Goal: Navigation & Orientation: Find specific page/section

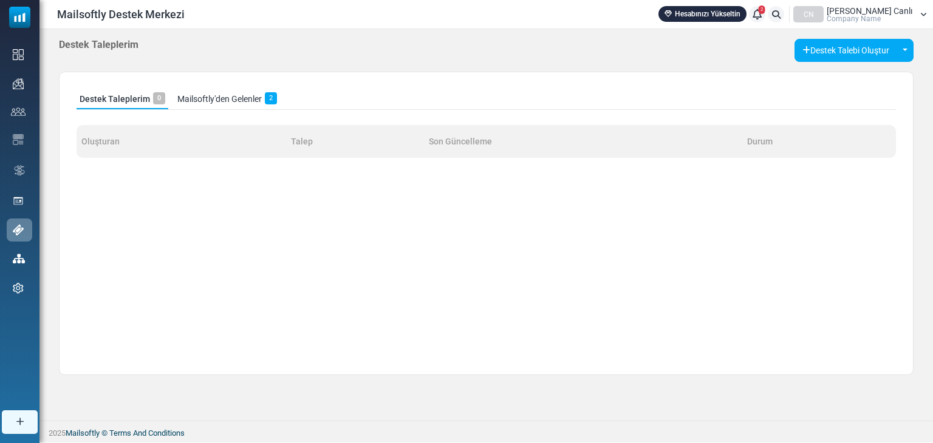
click at [246, 98] on link "Mailsoftly'den Gelenler 2" at bounding box center [227, 99] width 106 height 20
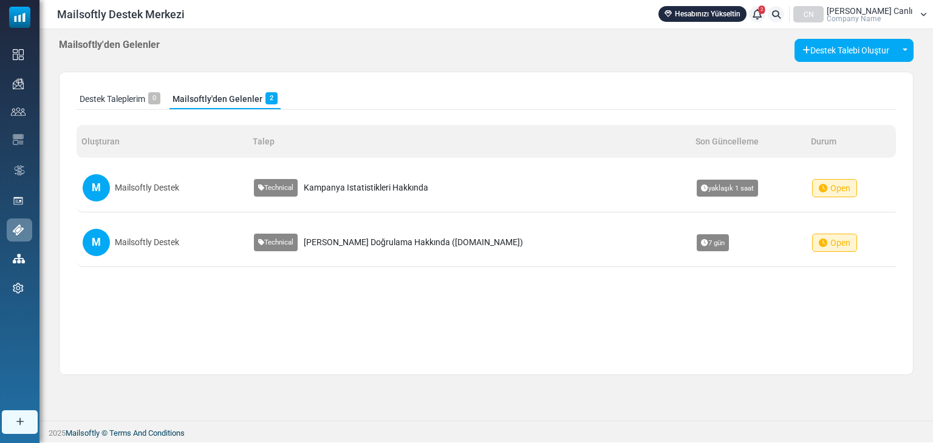
click at [131, 98] on link "Destek Taleplerim 0" at bounding box center [119, 99] width 87 height 20
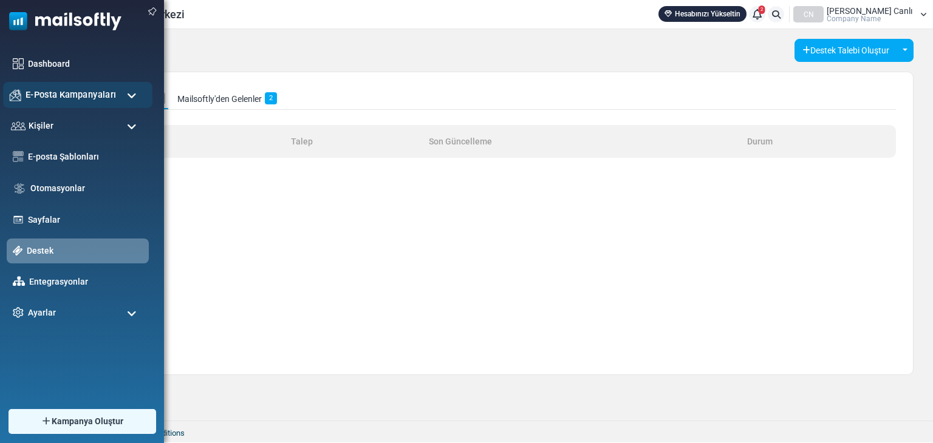
click at [41, 88] on span "E-Posta Kampanyaları" at bounding box center [70, 94] width 90 height 13
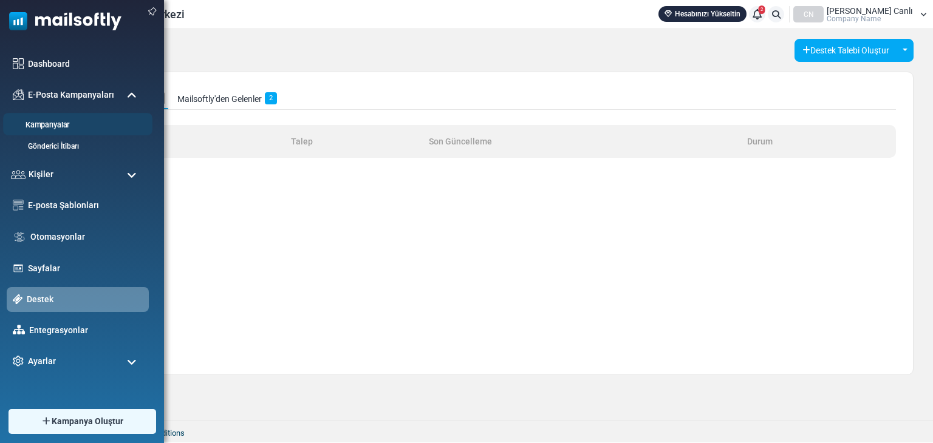
click at [41, 131] on link "Kampanyalar" at bounding box center [76, 126] width 146 height 12
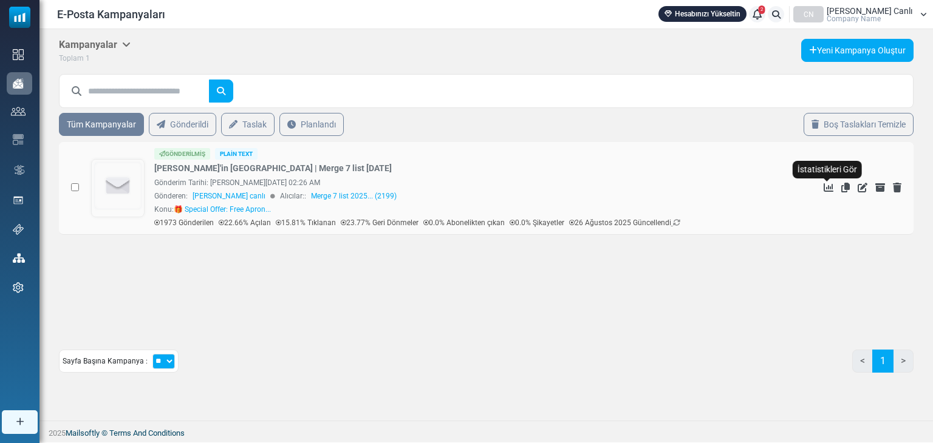
click at [828, 188] on icon "İstatistikleri Gör" at bounding box center [828, 188] width 10 height 10
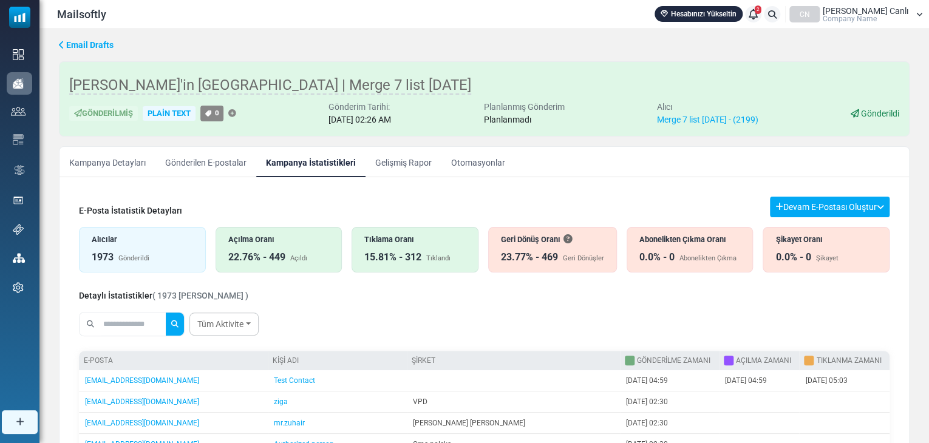
click at [61, 33] on div "Email Drafts [PERSON_NAME]'in [GEOGRAPHIC_DATA] | Merge 7 list [DATE] Gönderilm…" at bounding box center [483, 290] width 889 height 523
click at [61, 42] on icon at bounding box center [61, 45] width 5 height 8
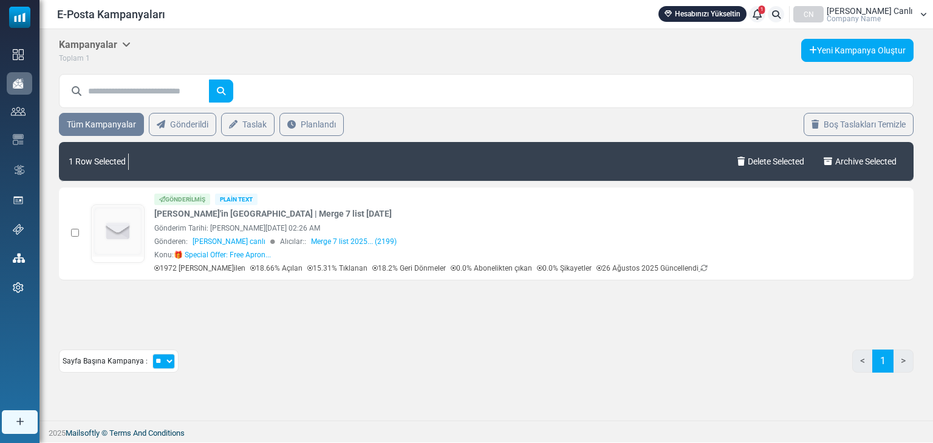
click at [313, 384] on div "Kampanyalar Kampanyalar E-posta Şablonları Arşivlenmiş Toplam 1 Yeni Kampanya O…" at bounding box center [485, 210] width 893 height 363
